Goal: Information Seeking & Learning: Learn about a topic

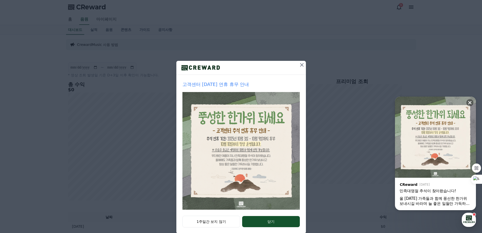
click at [300, 66] on icon at bounding box center [302, 65] width 6 height 6
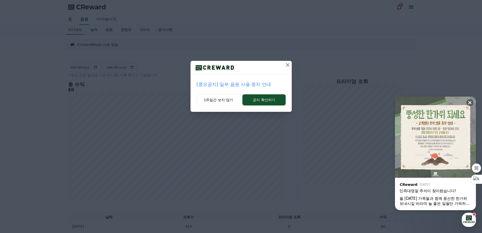
click at [285, 66] on icon at bounding box center [288, 65] width 6 height 6
click at [288, 66] on icon at bounding box center [288, 65] width 6 height 6
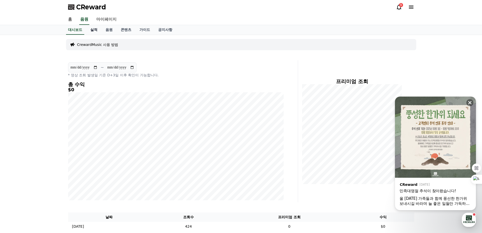
click at [92, 30] on link "실적" at bounding box center [93, 30] width 15 height 10
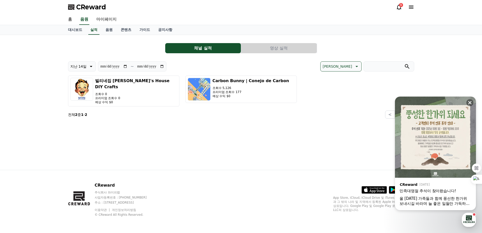
drag, startPoint x: 242, startPoint y: 92, endPoint x: 212, endPoint y: 71, distance: 37.0
click at [212, 71] on div "**********" at bounding box center [241, 89] width 346 height 57
click at [103, 31] on link "음원" at bounding box center [109, 30] width 15 height 10
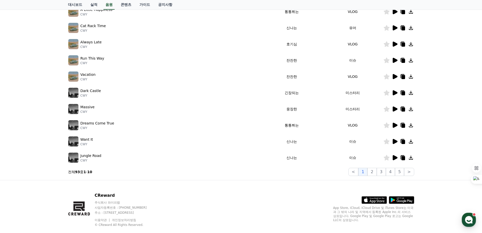
scroll to position [99, 0]
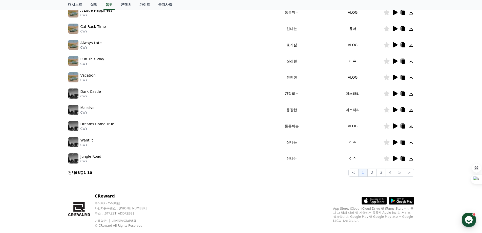
click at [391, 136] on td at bounding box center [399, 142] width 31 height 16
click at [394, 142] on icon at bounding box center [395, 141] width 5 height 5
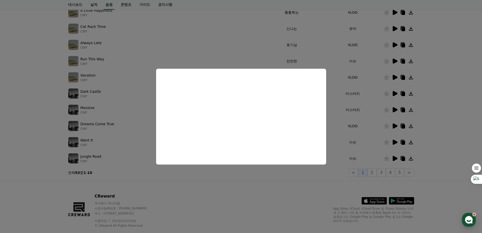
click at [348, 137] on button "close modal" at bounding box center [241, 116] width 482 height 233
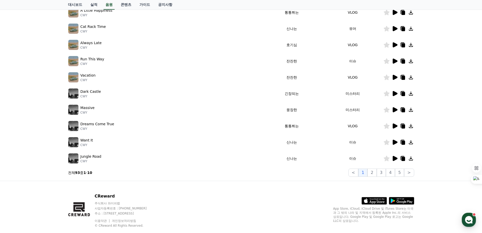
click at [374, 201] on icon at bounding box center [377, 201] width 15 height 3
click at [410, 197] on icon at bounding box center [401, 201] width 25 height 8
click at [392, 143] on icon at bounding box center [395, 142] width 6 height 6
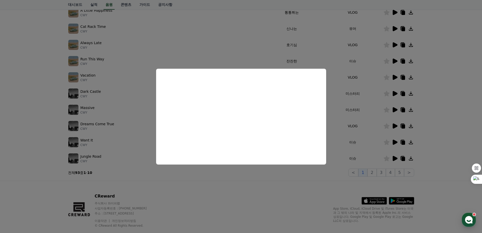
click at [329, 140] on button "close modal" at bounding box center [241, 116] width 482 height 233
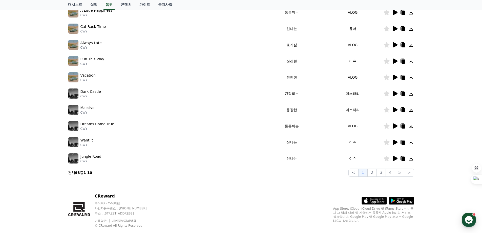
click at [393, 94] on icon at bounding box center [395, 93] width 6 height 6
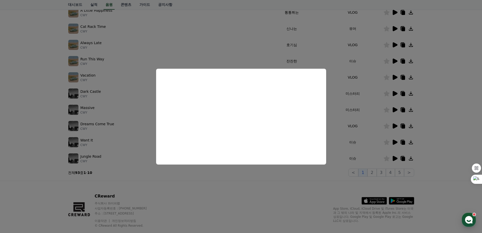
click at [373, 82] on button "close modal" at bounding box center [241, 116] width 482 height 233
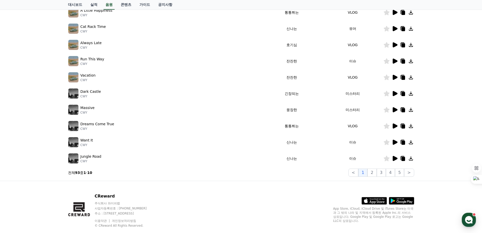
scroll to position [0, 0]
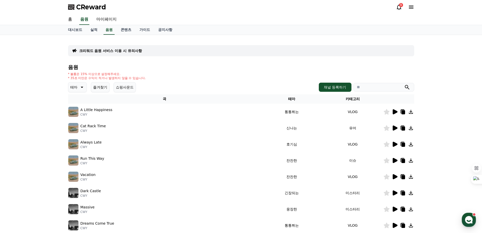
click at [101, 89] on button "즐겨찾기" at bounding box center [100, 87] width 19 height 10
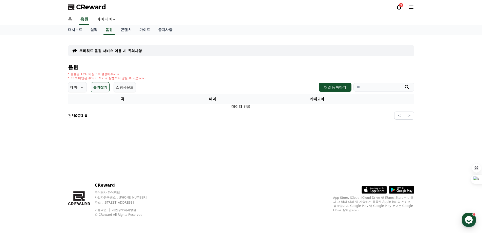
click at [82, 84] on icon at bounding box center [81, 87] width 6 height 6
click at [80, 142] on button "어두운" at bounding box center [76, 139] width 15 height 11
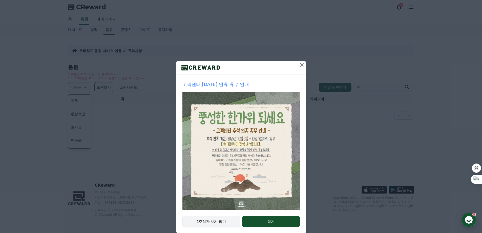
click at [213, 224] on button "1주일간 보지 않기" at bounding box center [212, 221] width 58 height 12
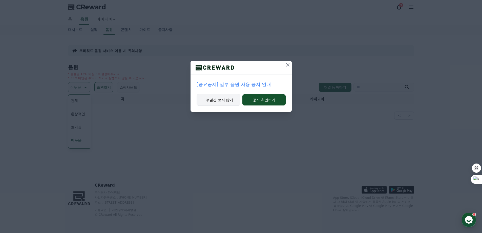
click at [205, 100] on button "1주일간 보지 않기" at bounding box center [219, 100] width 44 height 12
click at [203, 103] on button "1주일간 보지 않기" at bounding box center [219, 100] width 44 height 12
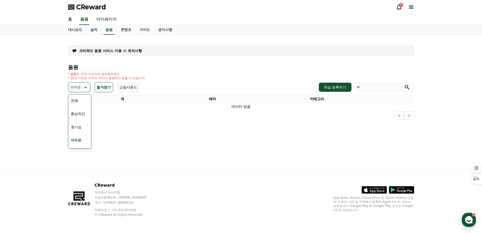
click at [203, 103] on th "테마" at bounding box center [212, 98] width 71 height 9
click at [90, 132] on div "전체 환상적인 호기심 어두운 밝은 통통튀는 신나는 반전 웅장한 드라마틱 즐거움 분위기있는 EDM 그루브 슬픈 잔잔한 귀여운 감동적인 긴장되는 …" at bounding box center [80, 225] width 22 height 261
click at [81, 132] on button "신나는" at bounding box center [76, 133] width 15 height 11
click at [112, 83] on button "즐겨찾기" at bounding box center [103, 87] width 19 height 10
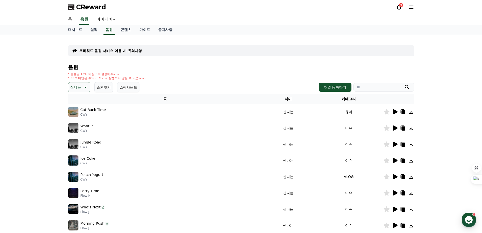
click at [393, 210] on icon at bounding box center [395, 208] width 5 height 5
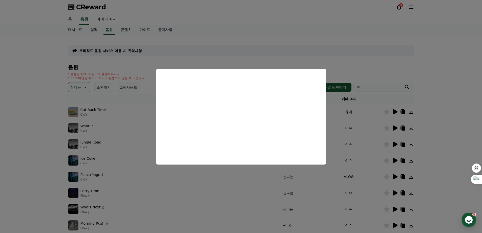
click at [346, 94] on button "close modal" at bounding box center [241, 116] width 482 height 233
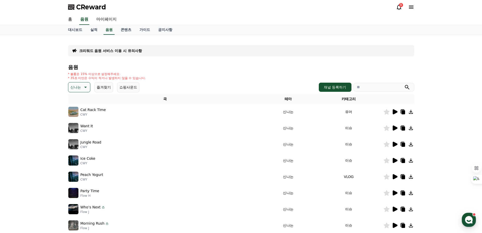
click at [395, 109] on icon at bounding box center [395, 112] width 6 height 6
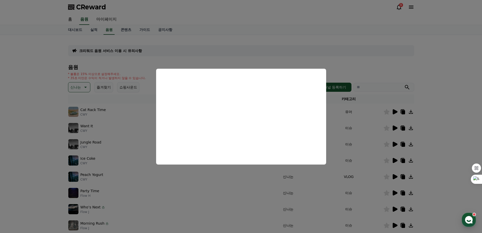
click at [357, 137] on button "close modal" at bounding box center [241, 116] width 482 height 233
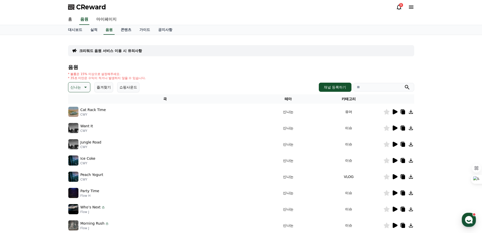
click at [413, 114] on icon at bounding box center [411, 112] width 6 height 6
